Goal: Check status: Check status

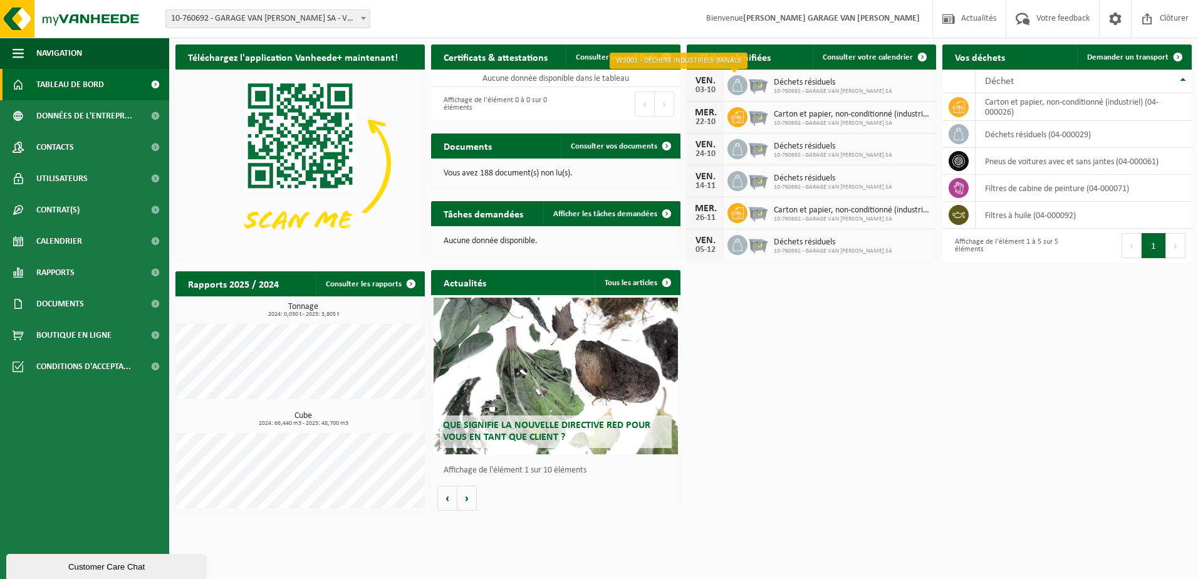
click at [735, 86] on icon at bounding box center [737, 85] width 13 height 13
click at [783, 81] on span "Déchets résiduels" at bounding box center [832, 83] width 118 height 10
click at [706, 90] on div "03-10" at bounding box center [705, 90] width 25 height 9
click at [922, 53] on span at bounding box center [921, 56] width 25 height 25
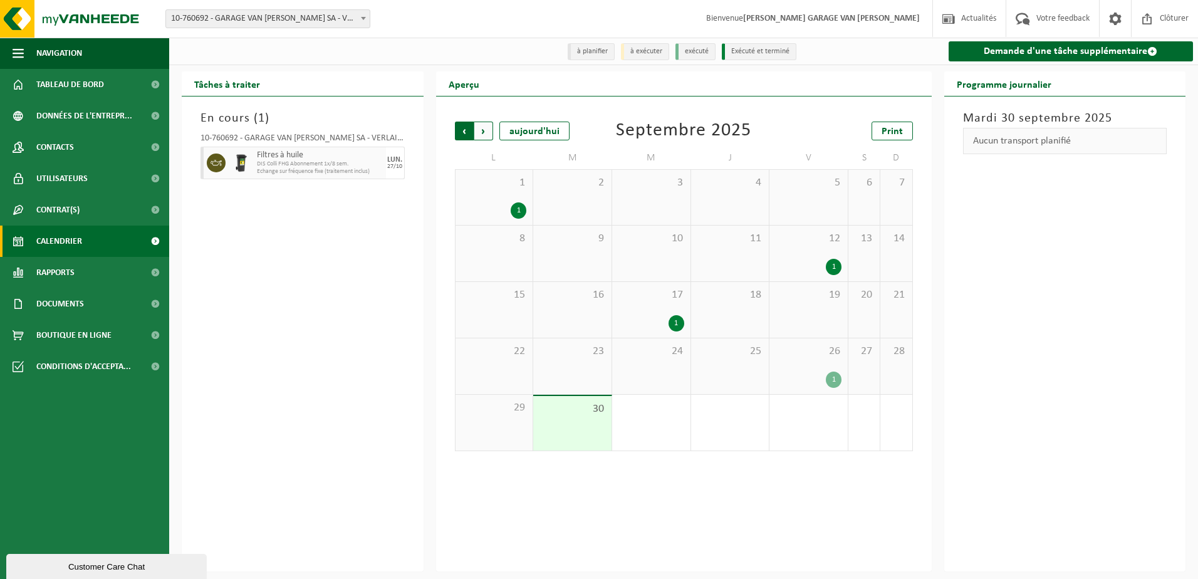
click at [488, 132] on span "Suivant" at bounding box center [483, 131] width 19 height 19
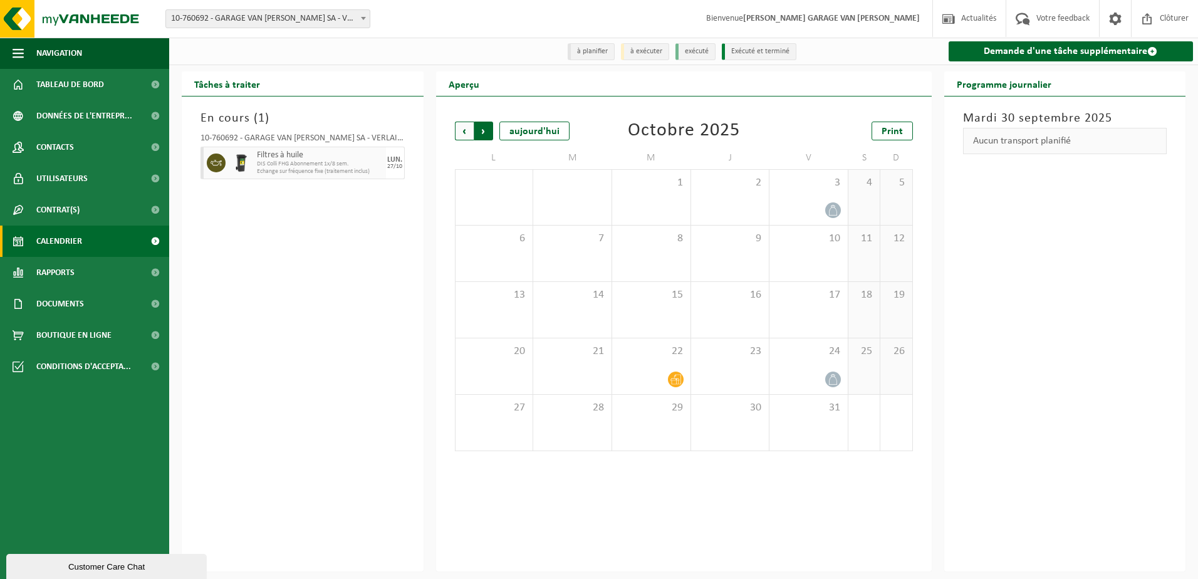
click at [458, 128] on span "Précédent" at bounding box center [464, 131] width 19 height 19
